Goal: Task Accomplishment & Management: Complete application form

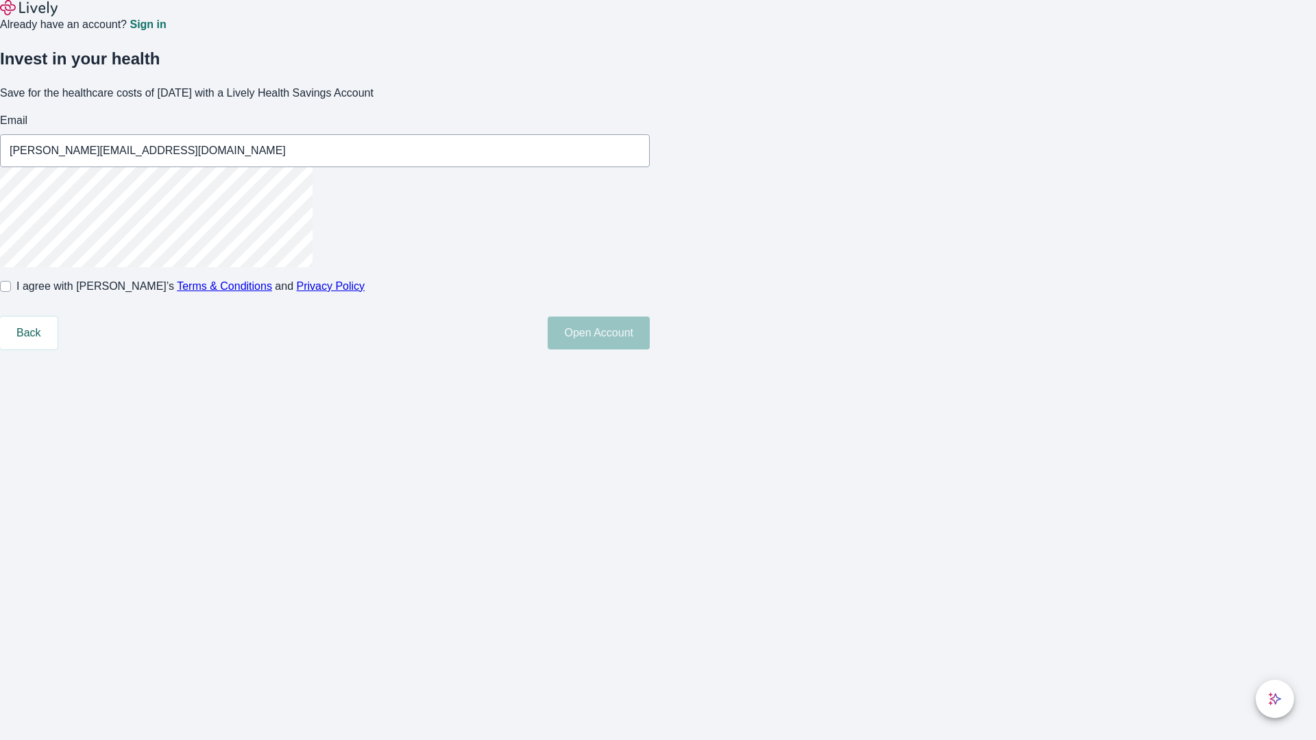
click at [11, 292] on input "I agree with Lively’s Terms & Conditions and Privacy Policy" at bounding box center [5, 286] width 11 height 11
checkbox input "true"
click at [650, 350] on button "Open Account" at bounding box center [599, 333] width 102 height 33
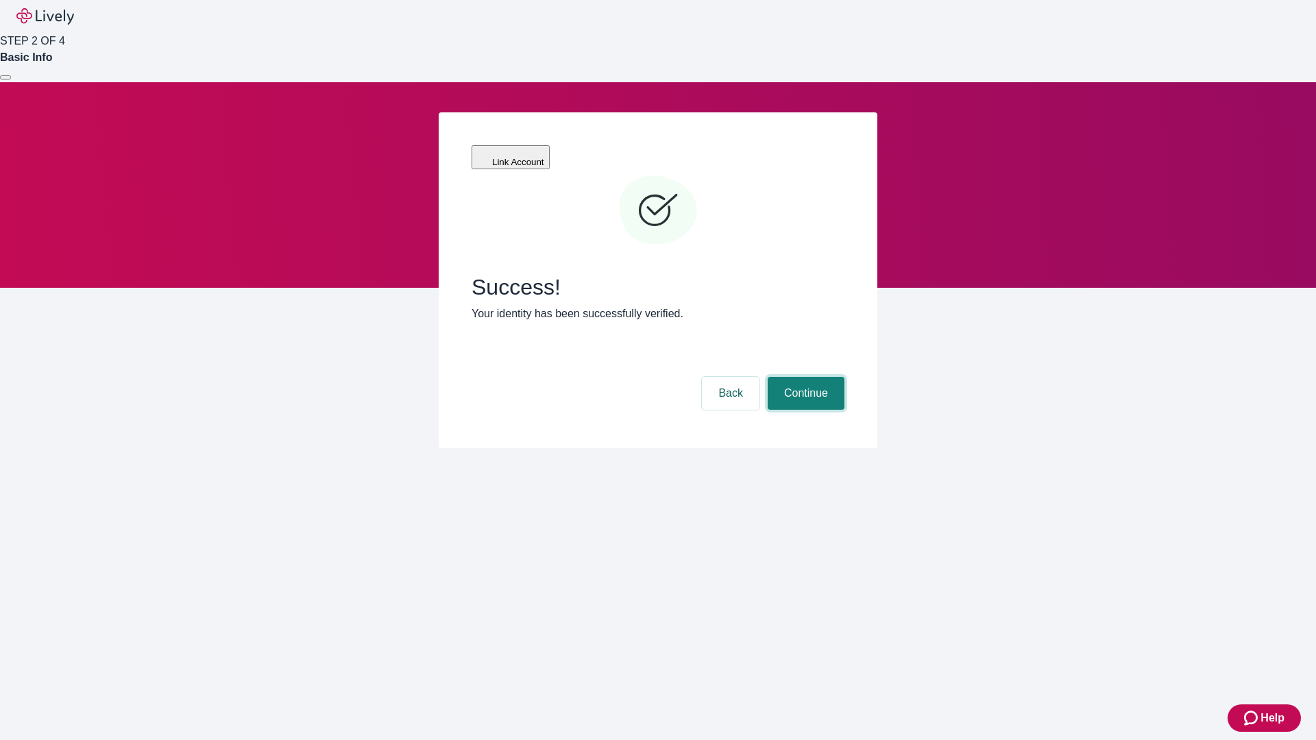
click at [804, 377] on button "Continue" at bounding box center [806, 393] width 77 height 33
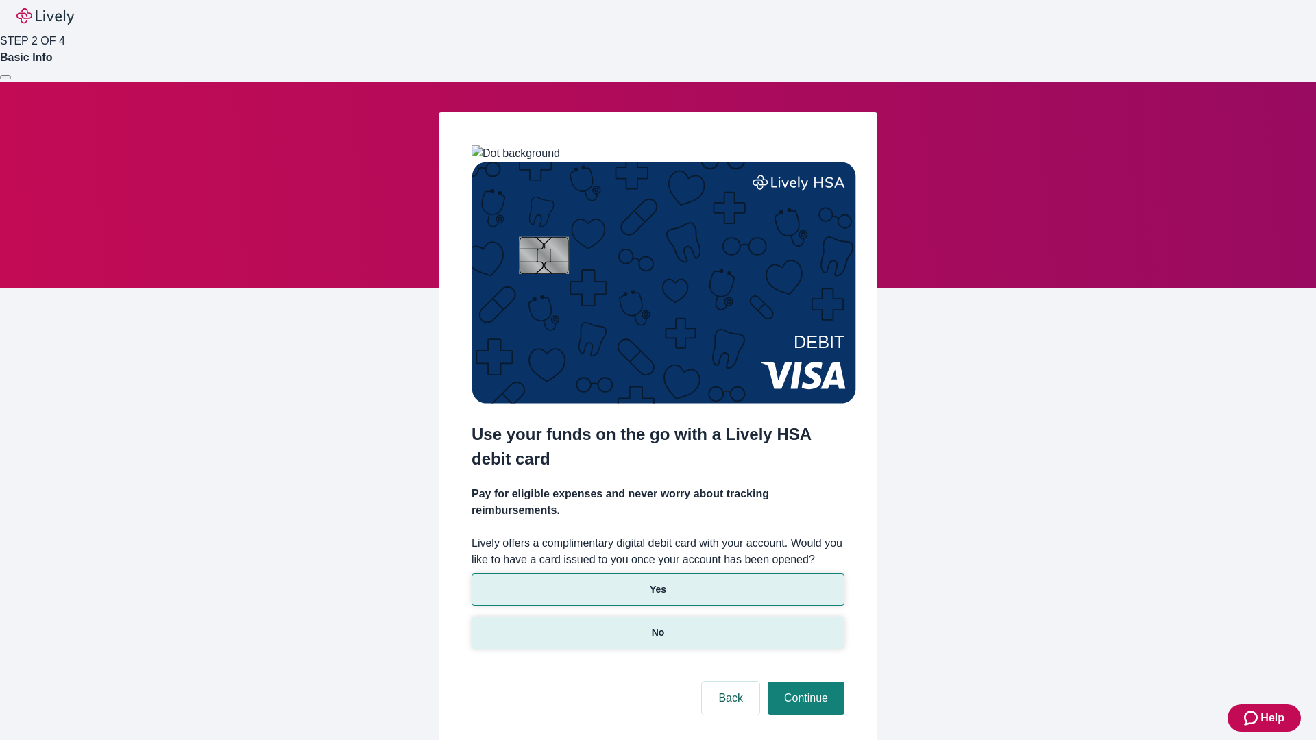
click at [657, 626] on p "No" at bounding box center [658, 633] width 13 height 14
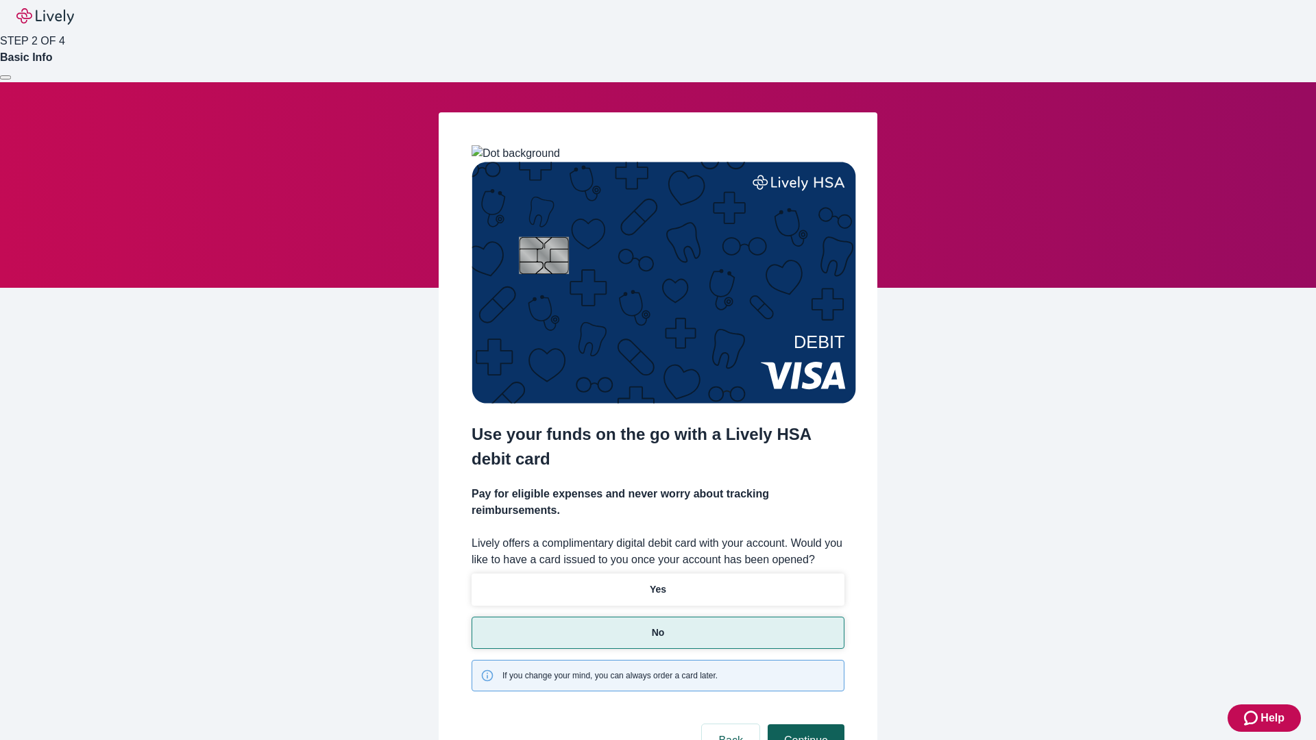
click at [804, 725] on button "Continue" at bounding box center [806, 741] width 77 height 33
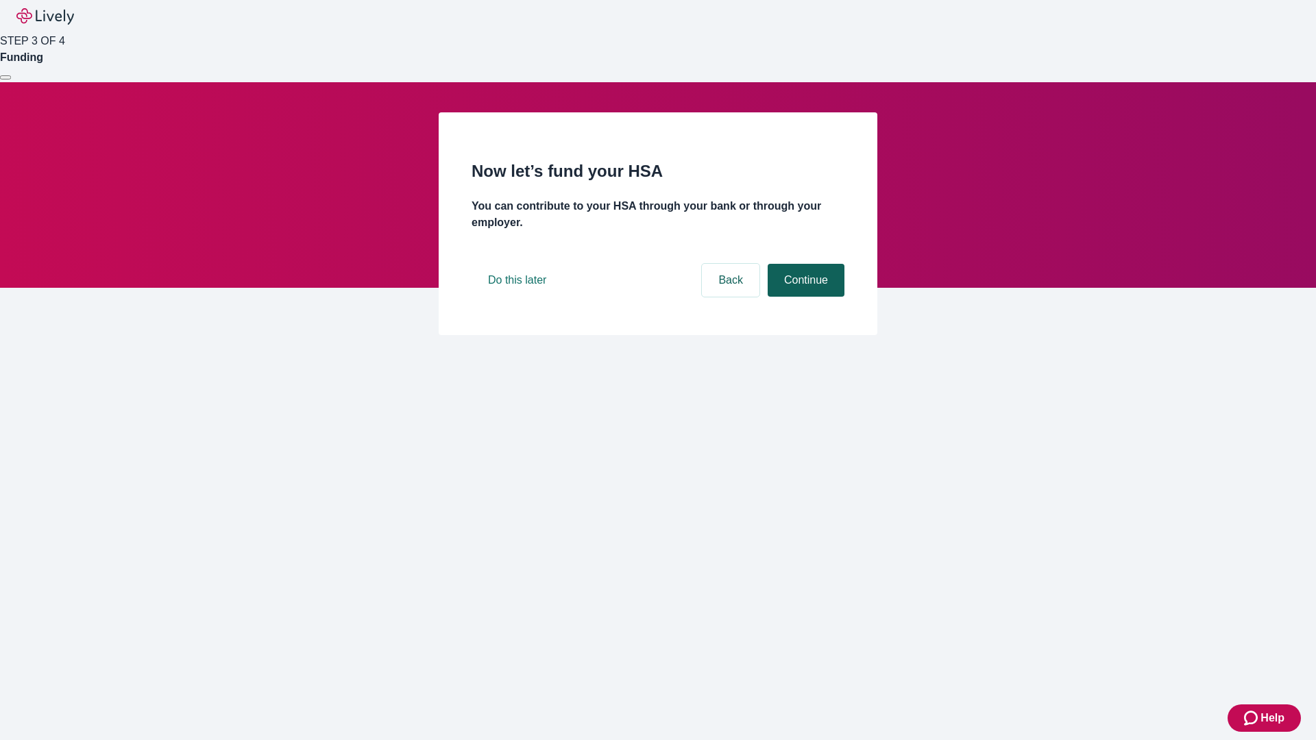
click at [804, 297] on button "Continue" at bounding box center [806, 280] width 77 height 33
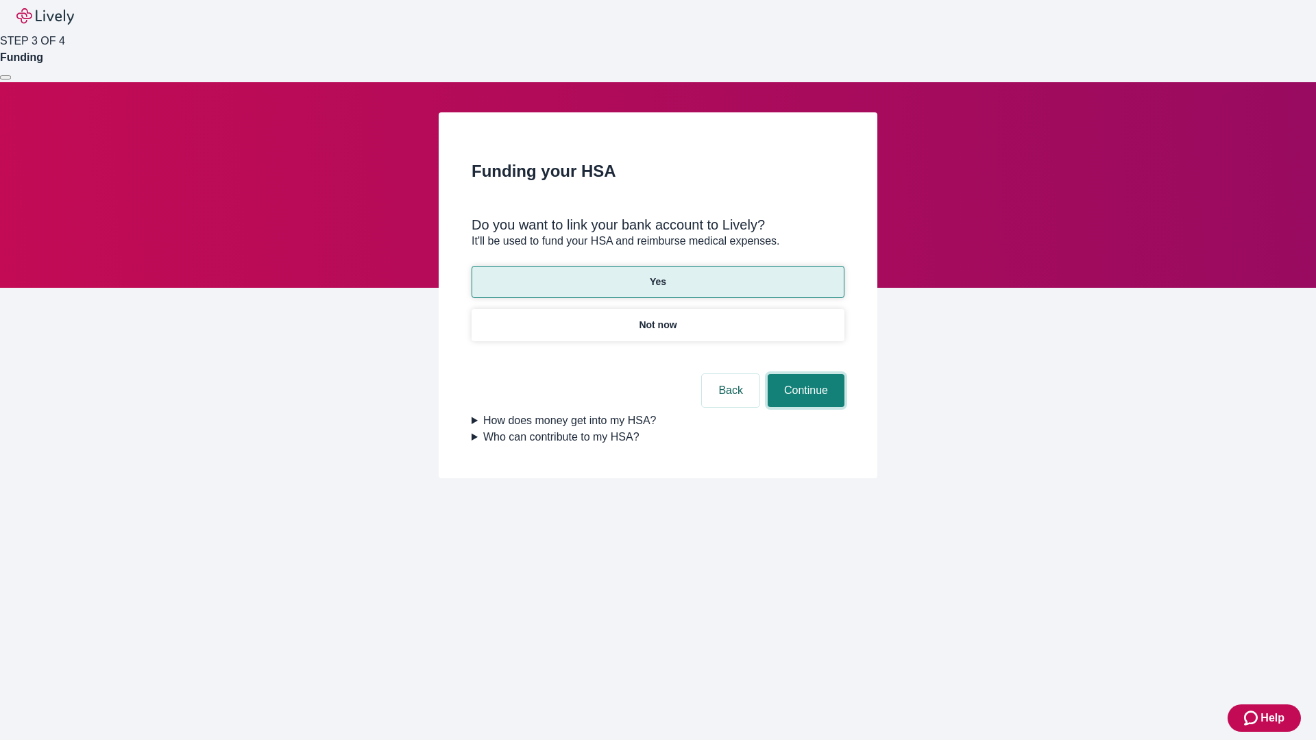
click at [804, 374] on button "Continue" at bounding box center [806, 390] width 77 height 33
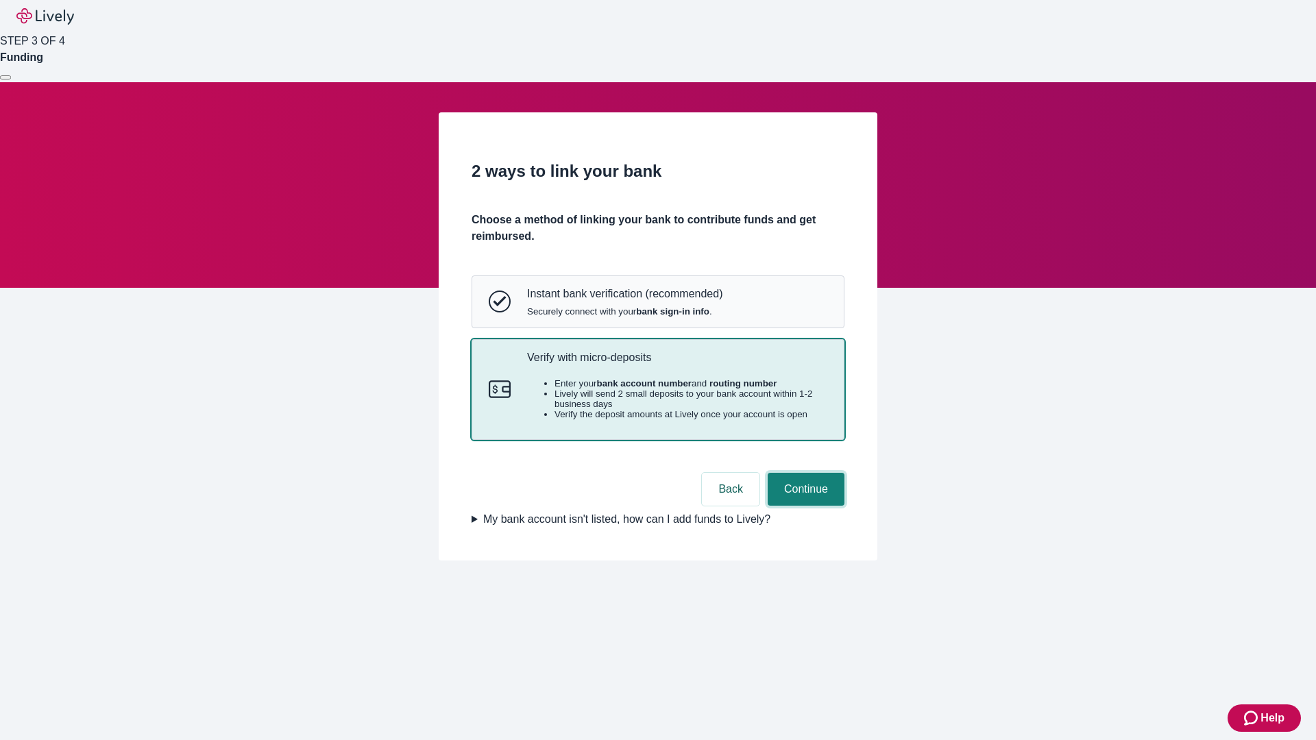
click at [804, 506] on button "Continue" at bounding box center [806, 489] width 77 height 33
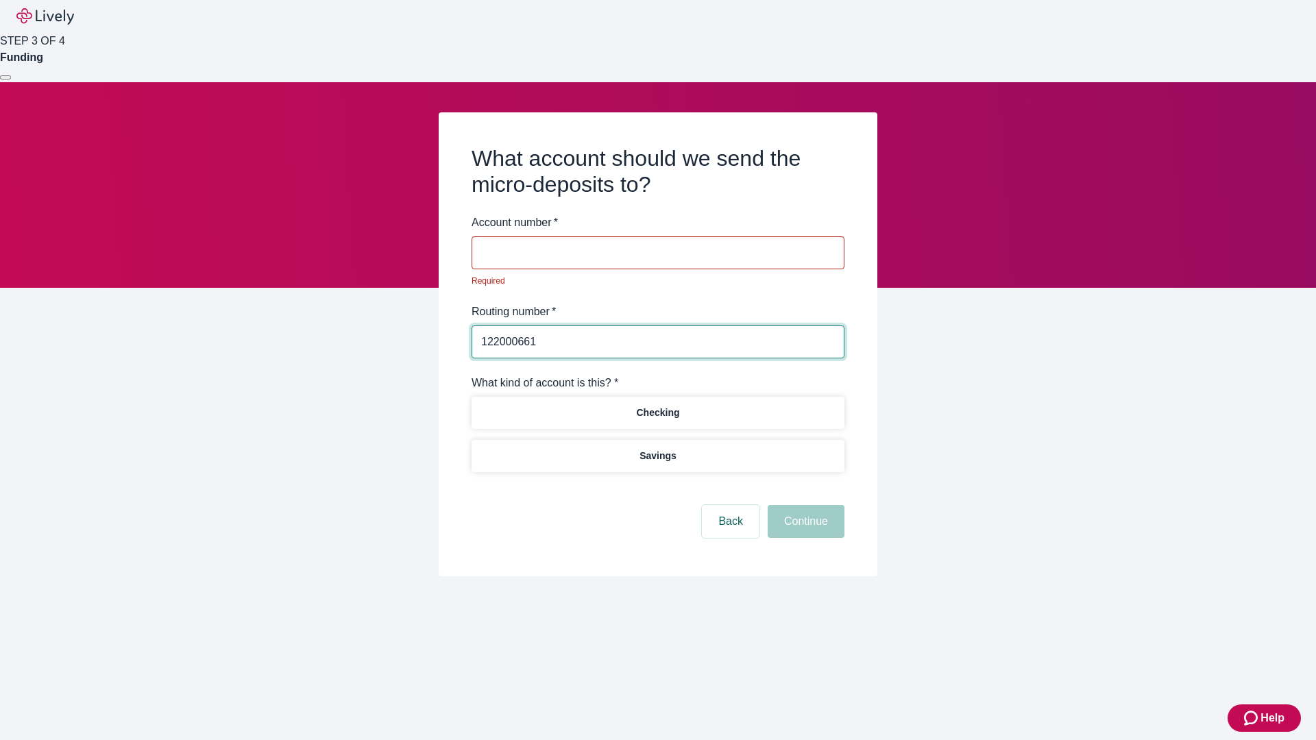
type input "122000661"
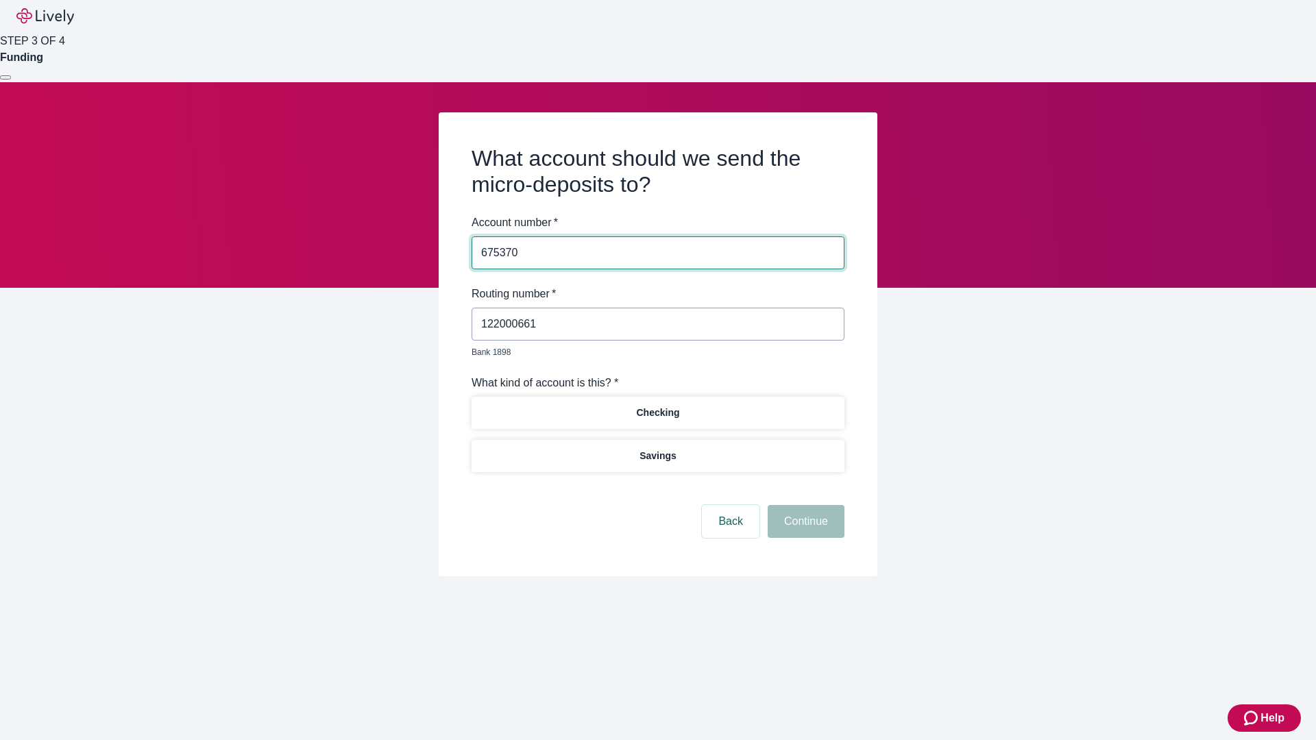
type input "675370"
click at [657, 406] on p "Checking" at bounding box center [657, 413] width 43 height 14
click at [804, 506] on button "Continue" at bounding box center [806, 521] width 77 height 33
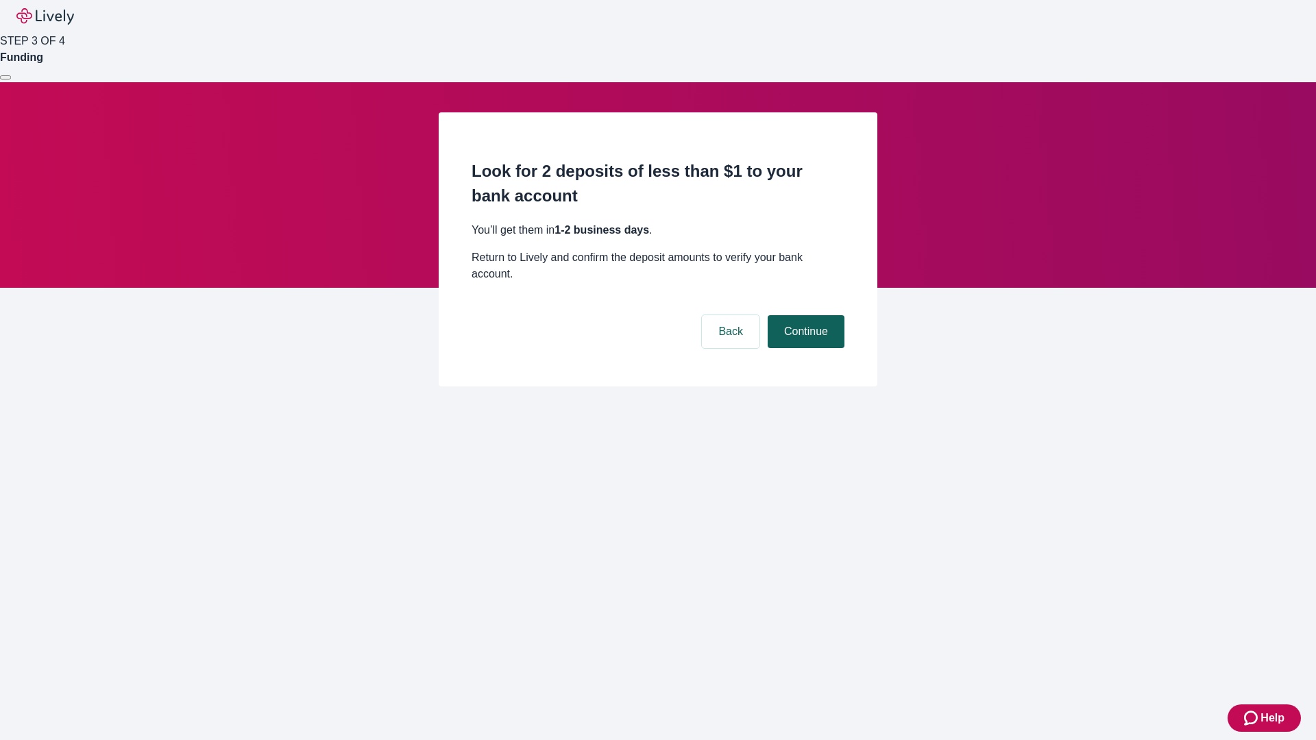
click at [804, 315] on button "Continue" at bounding box center [806, 331] width 77 height 33
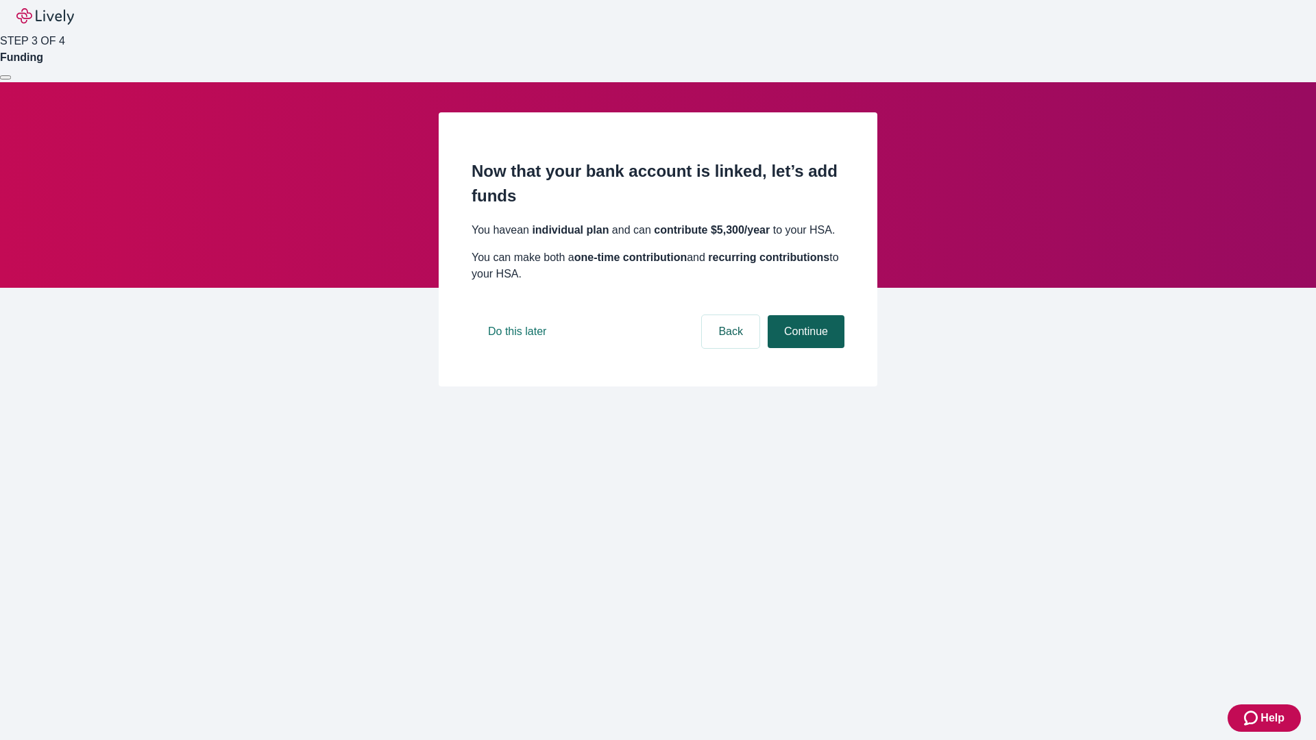
click at [804, 348] on button "Continue" at bounding box center [806, 331] width 77 height 33
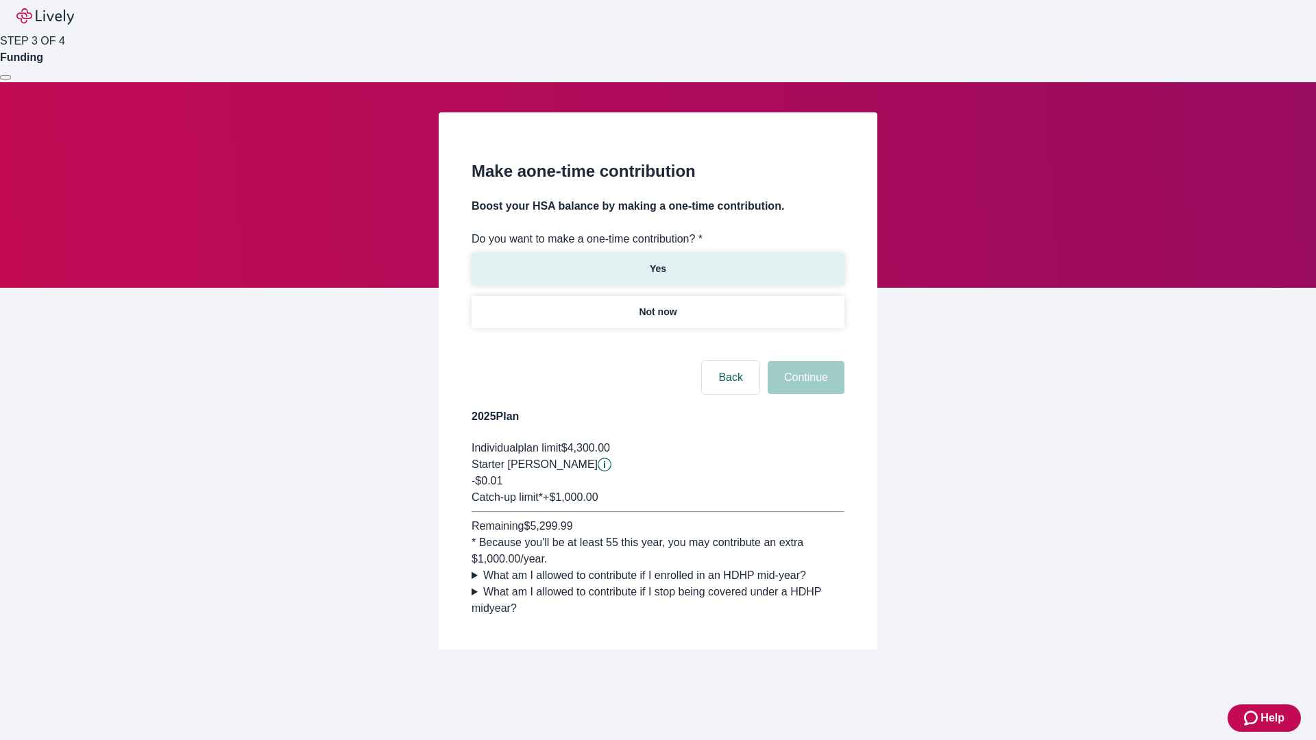
click at [657, 262] on p "Yes" at bounding box center [658, 269] width 16 height 14
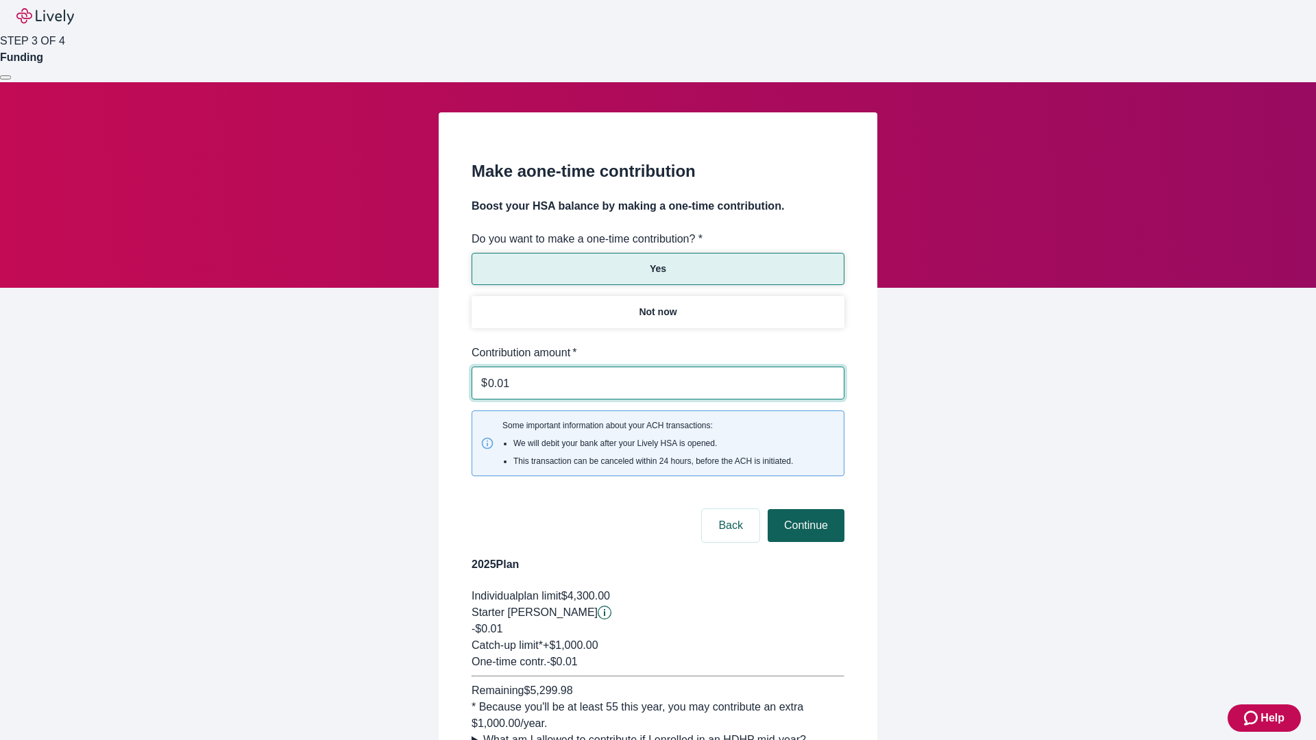
type input "0.01"
click at [804, 509] on button "Continue" at bounding box center [806, 525] width 77 height 33
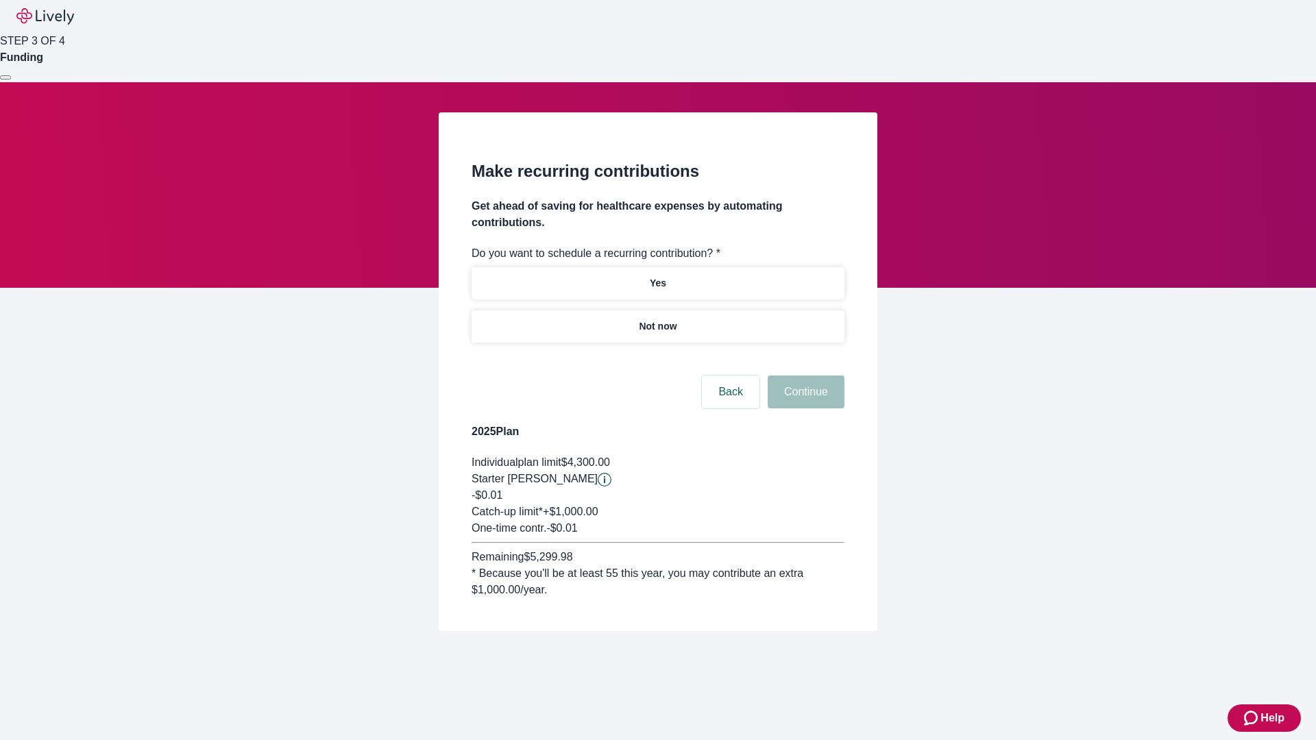
click at [657, 319] on p "Not now" at bounding box center [658, 326] width 38 height 14
click at [804, 376] on button "Continue" at bounding box center [806, 392] width 77 height 33
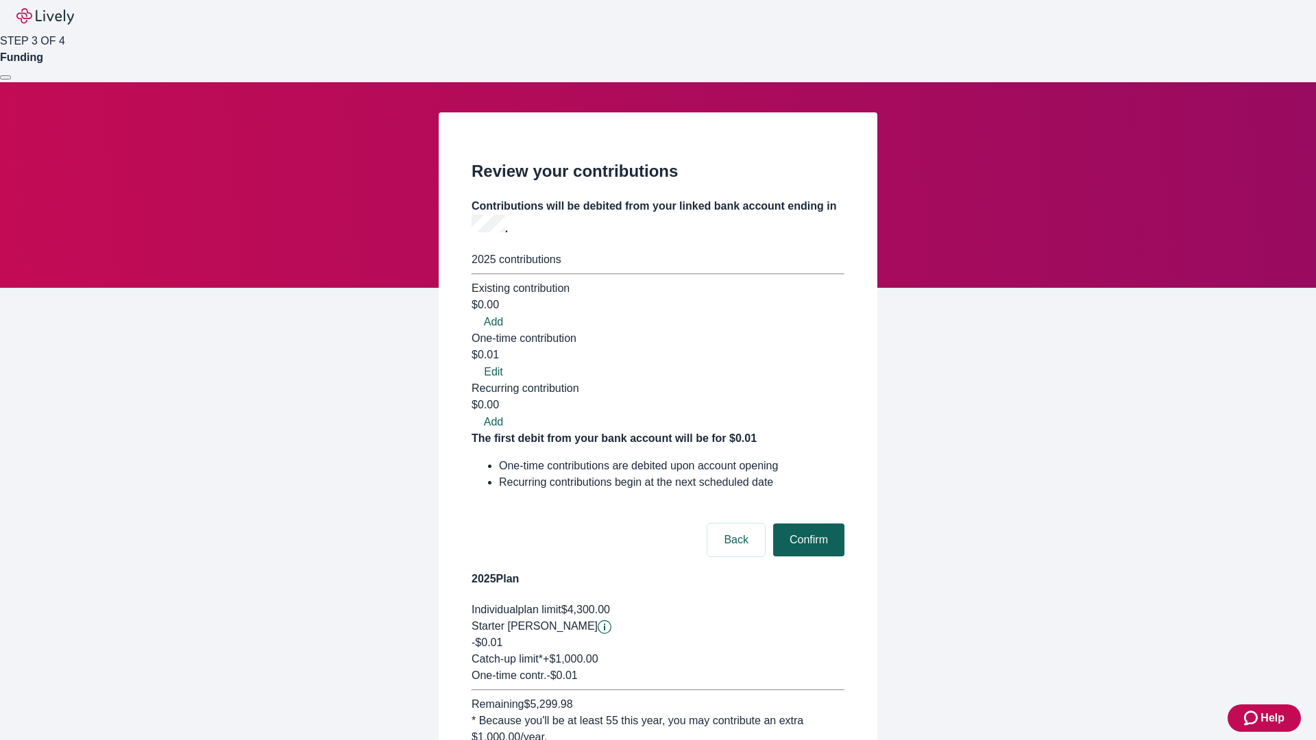
click at [807, 524] on button "Confirm" at bounding box center [808, 540] width 71 height 33
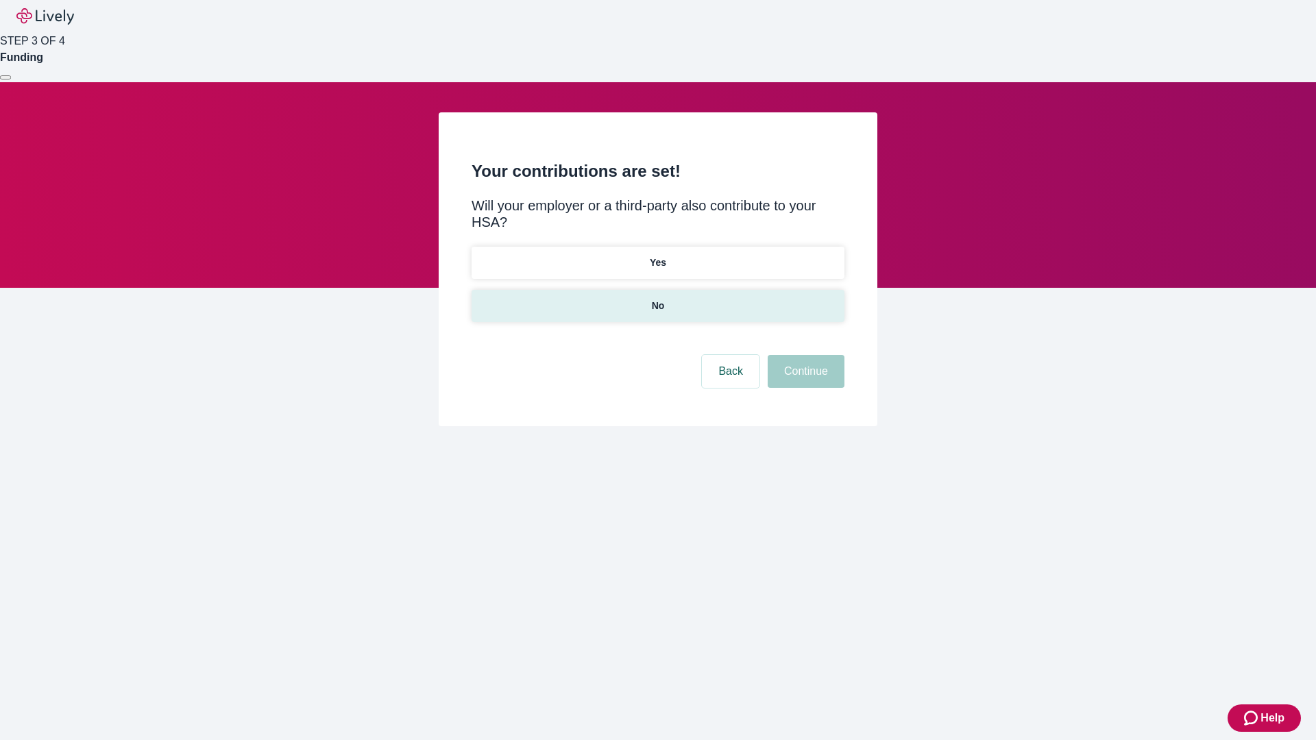
click at [657, 299] on p "No" at bounding box center [658, 306] width 13 height 14
click at [804, 355] on button "Continue" at bounding box center [806, 371] width 77 height 33
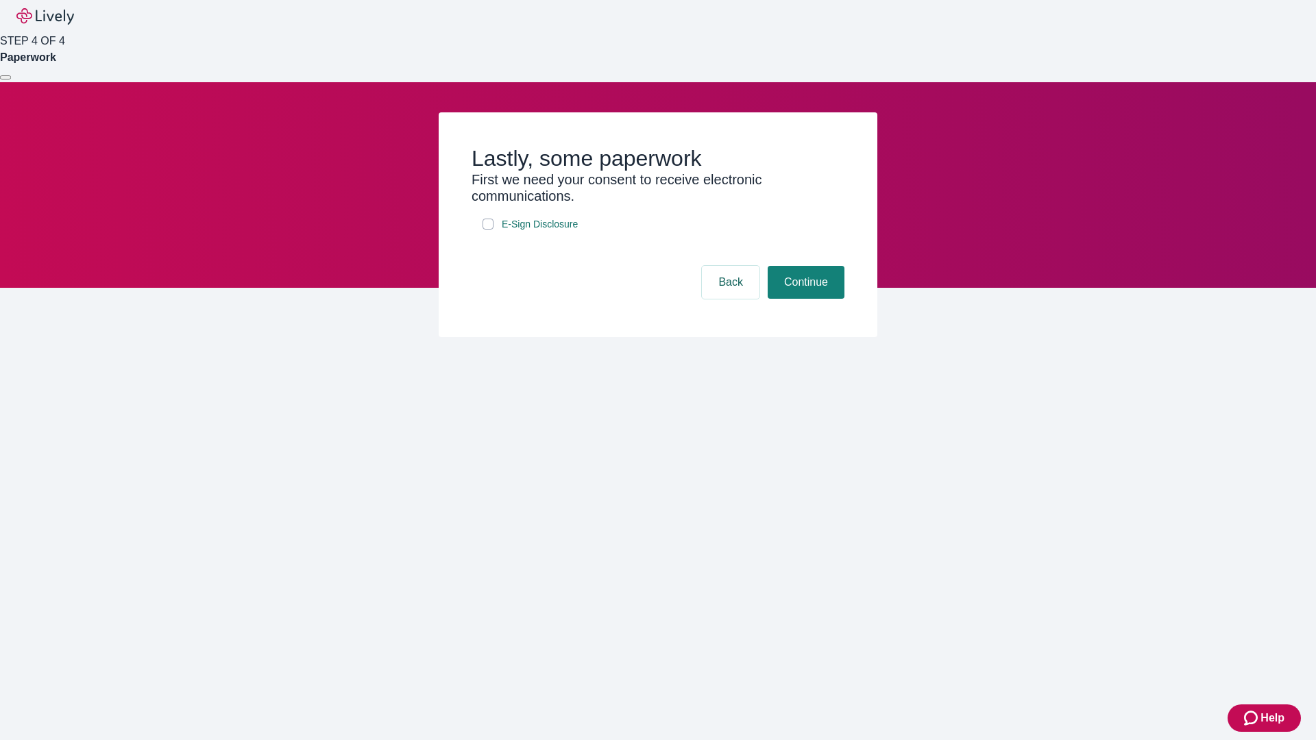
click at [488, 230] on input "E-Sign Disclosure" at bounding box center [488, 224] width 11 height 11
checkbox input "true"
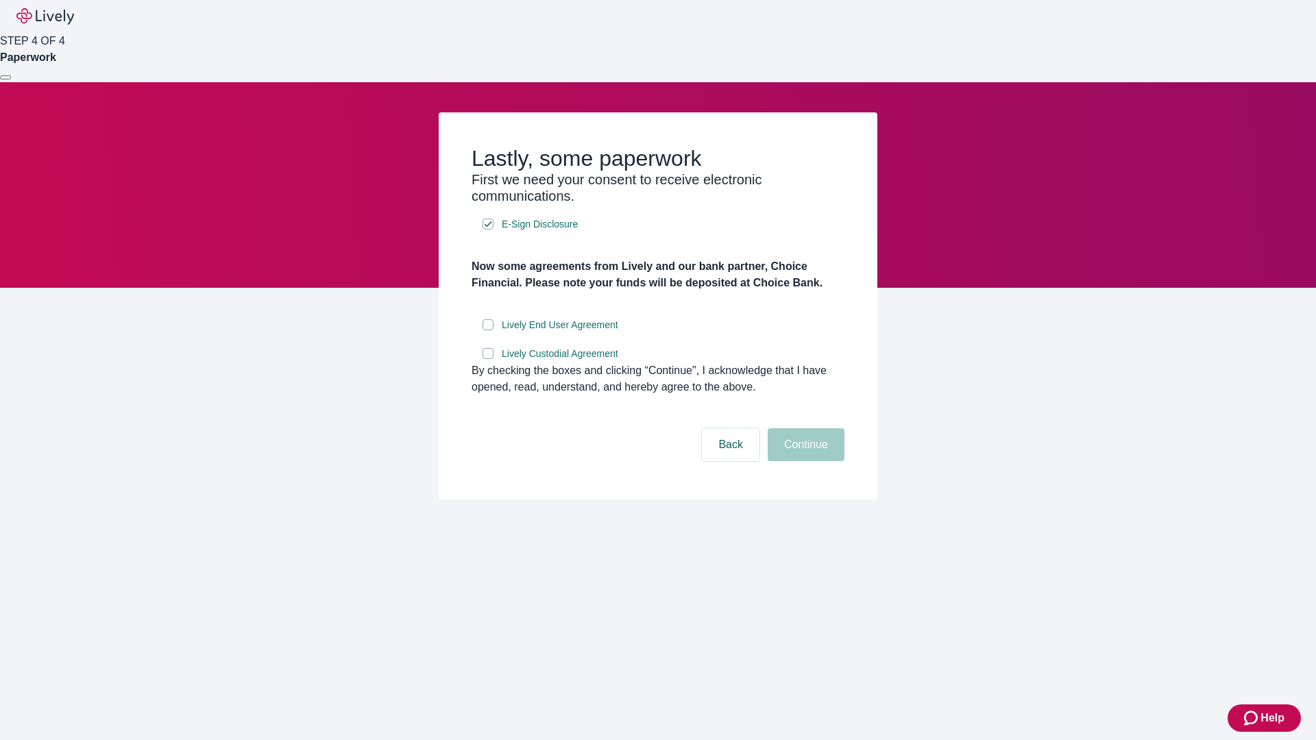
click at [488, 330] on input "Lively End User Agreement" at bounding box center [488, 324] width 11 height 11
checkbox input "true"
click at [488, 359] on input "Lively Custodial Agreement" at bounding box center [488, 353] width 11 height 11
checkbox input "true"
click at [804, 461] on button "Continue" at bounding box center [806, 444] width 77 height 33
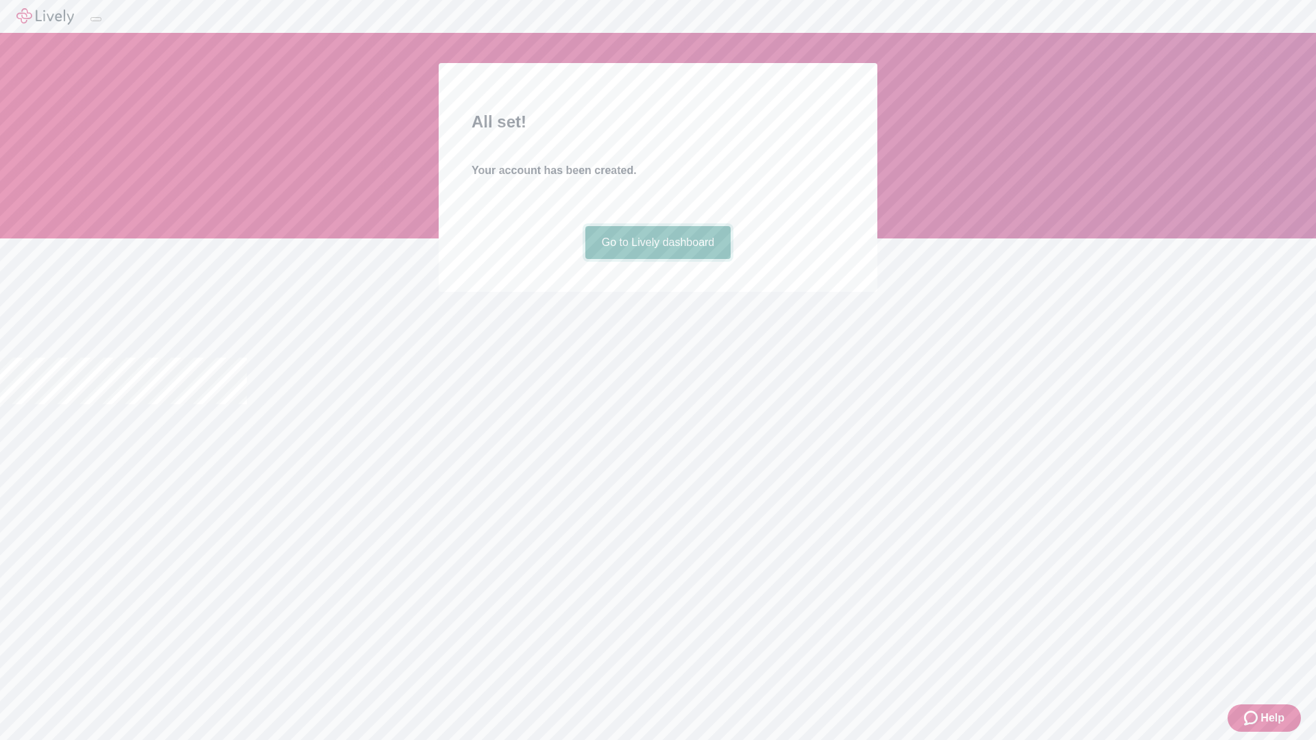
click at [657, 259] on link "Go to Lively dashboard" at bounding box center [658, 242] width 146 height 33
